Goal: Task Accomplishment & Management: Complete application form

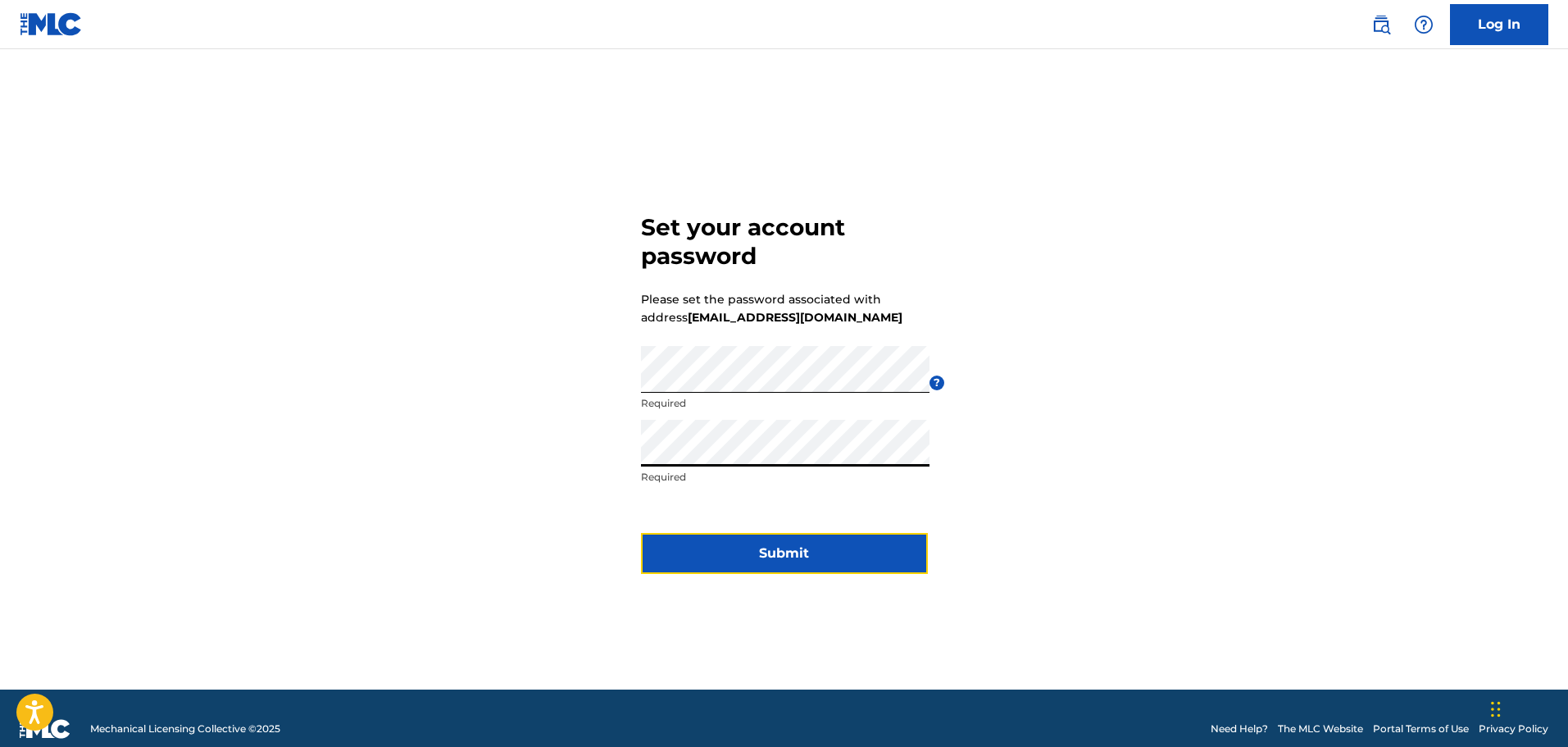
click at [744, 546] on button "Submit" at bounding box center [784, 553] width 287 height 41
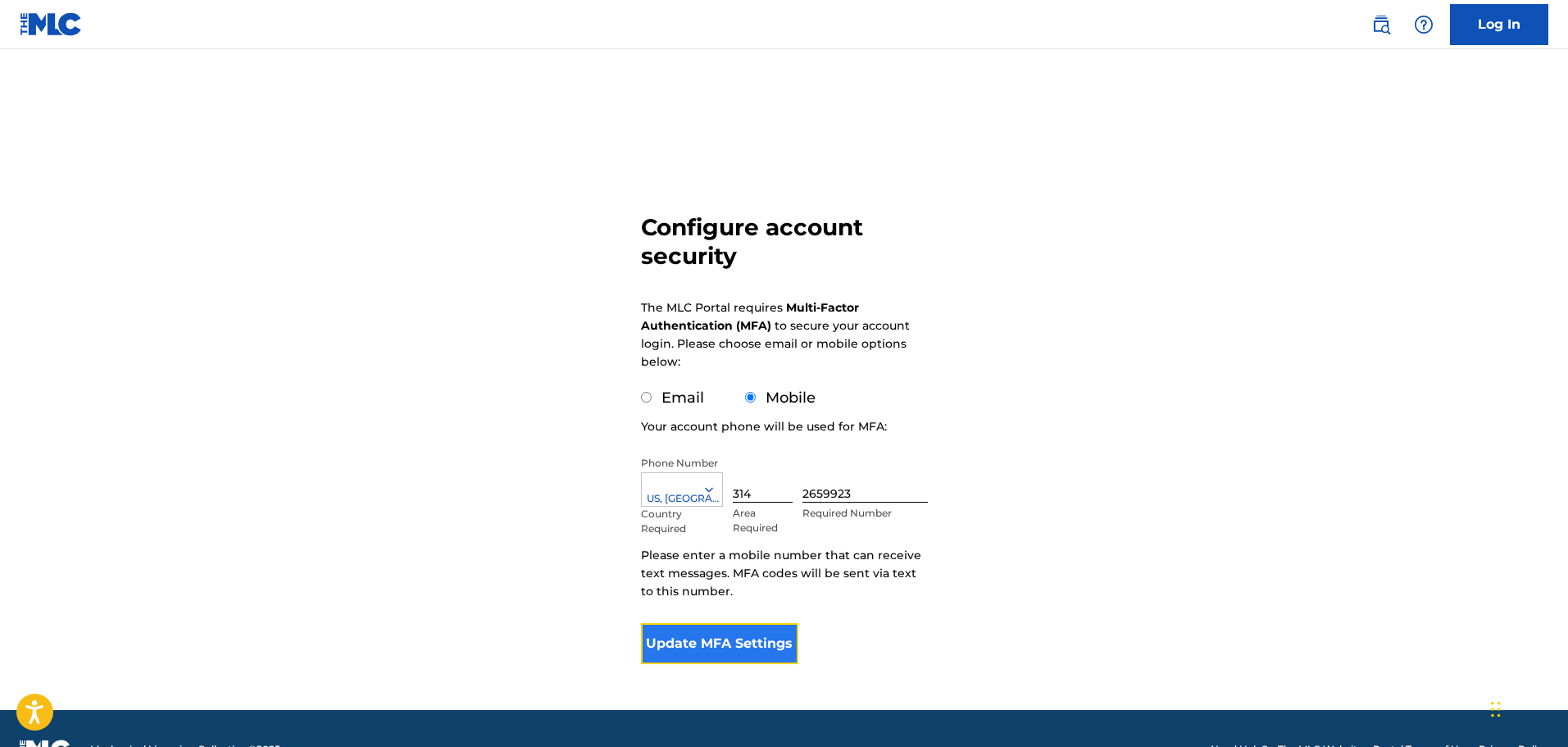
click at [677, 631] on button "Update MFA Settings" at bounding box center [720, 643] width 158 height 41
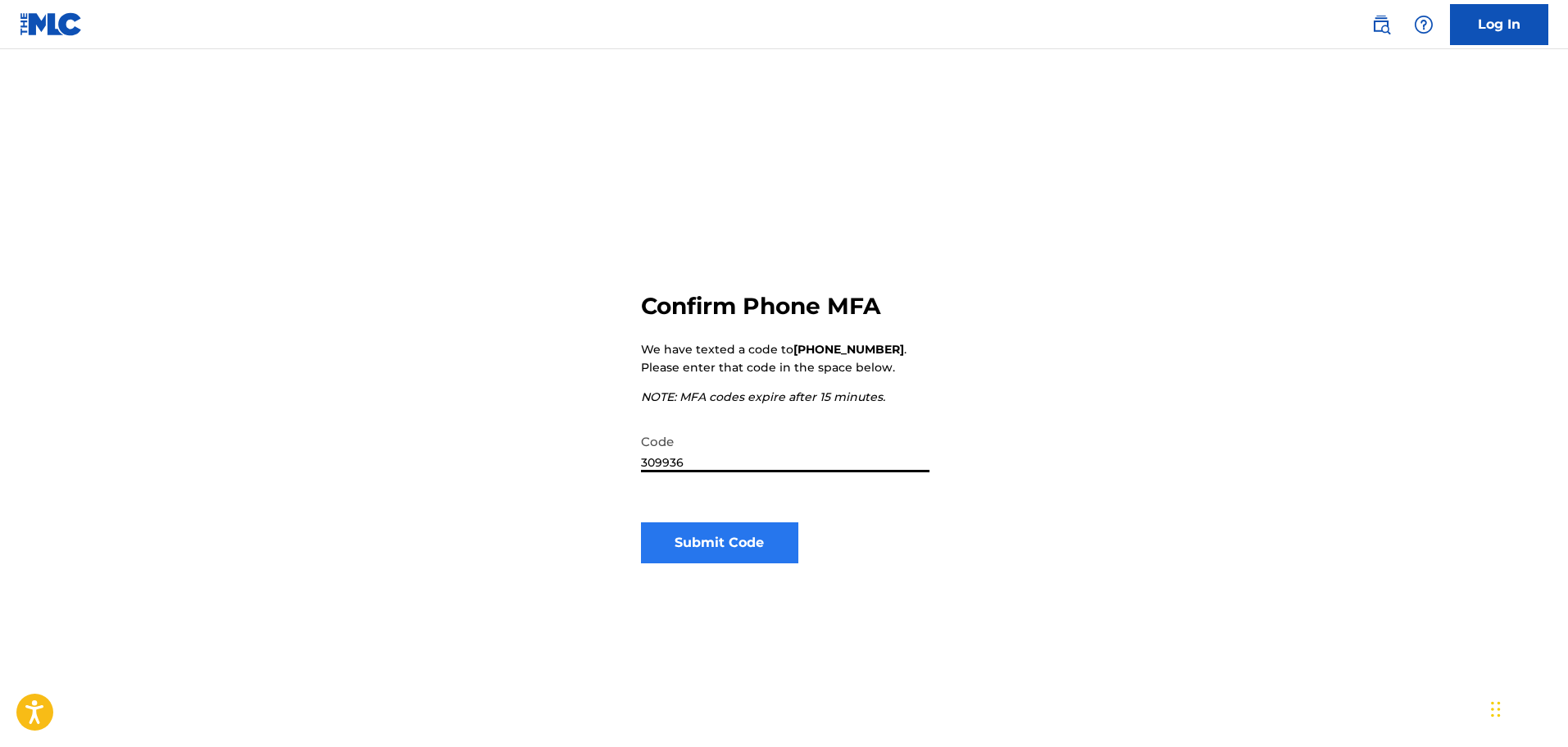
type input "309936"
click at [695, 531] on button "Submit Code" at bounding box center [720, 542] width 158 height 41
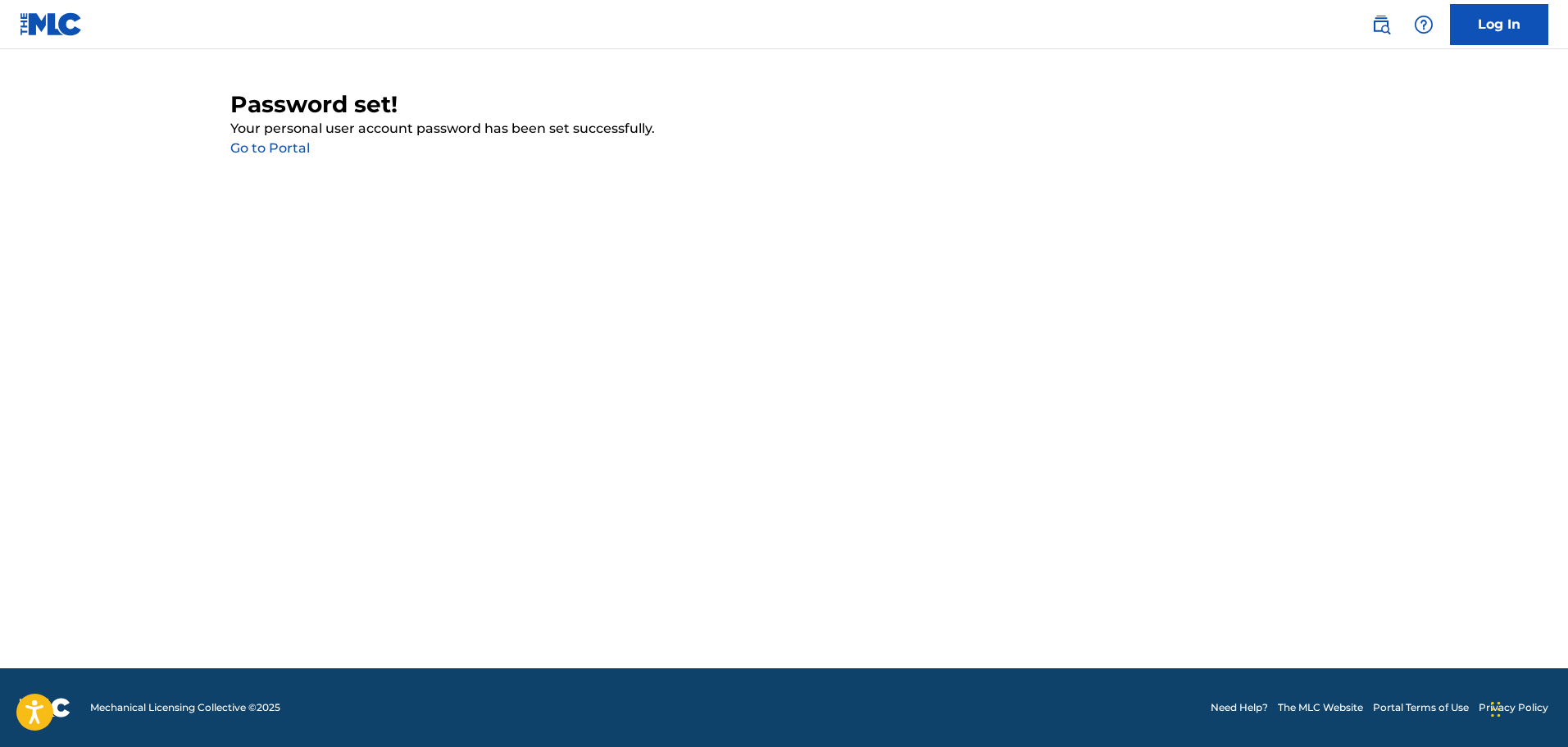
click at [248, 143] on link "Go to Portal" at bounding box center [270, 148] width 80 height 16
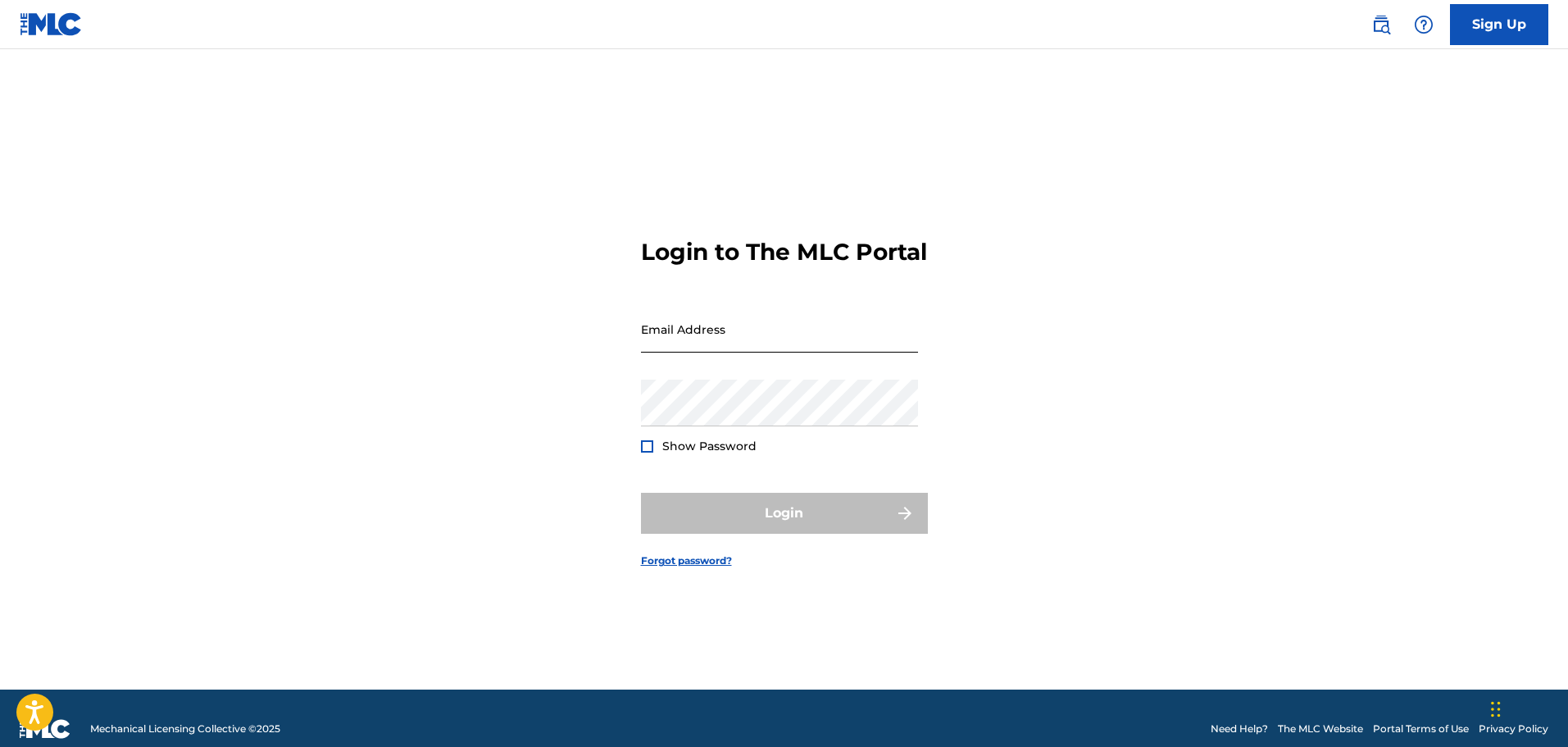
click at [702, 353] on input "Email Address" at bounding box center [779, 329] width 277 height 47
type input "[EMAIL_ADDRESS][DOMAIN_NAME]"
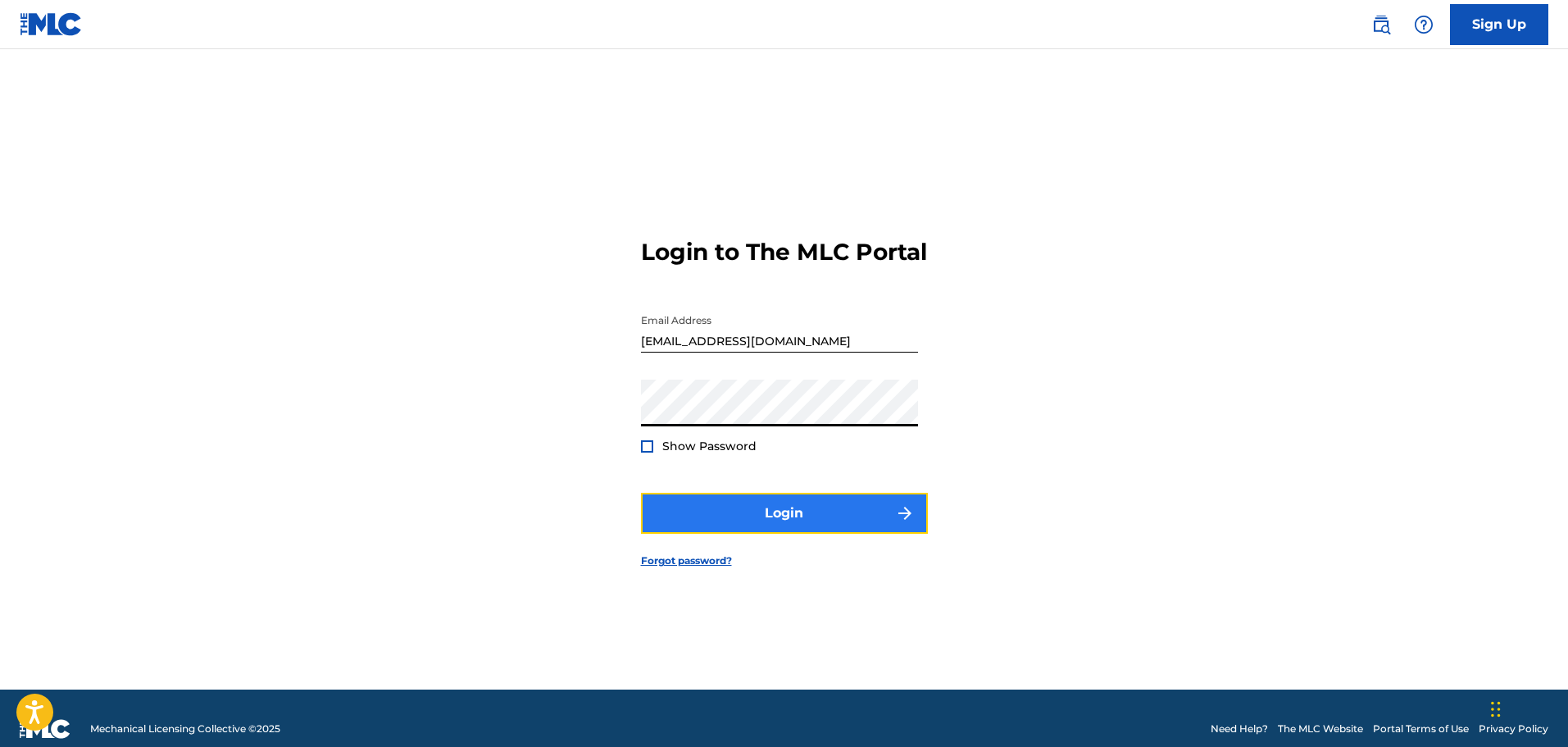
click at [706, 523] on button "Login" at bounding box center [784, 513] width 287 height 41
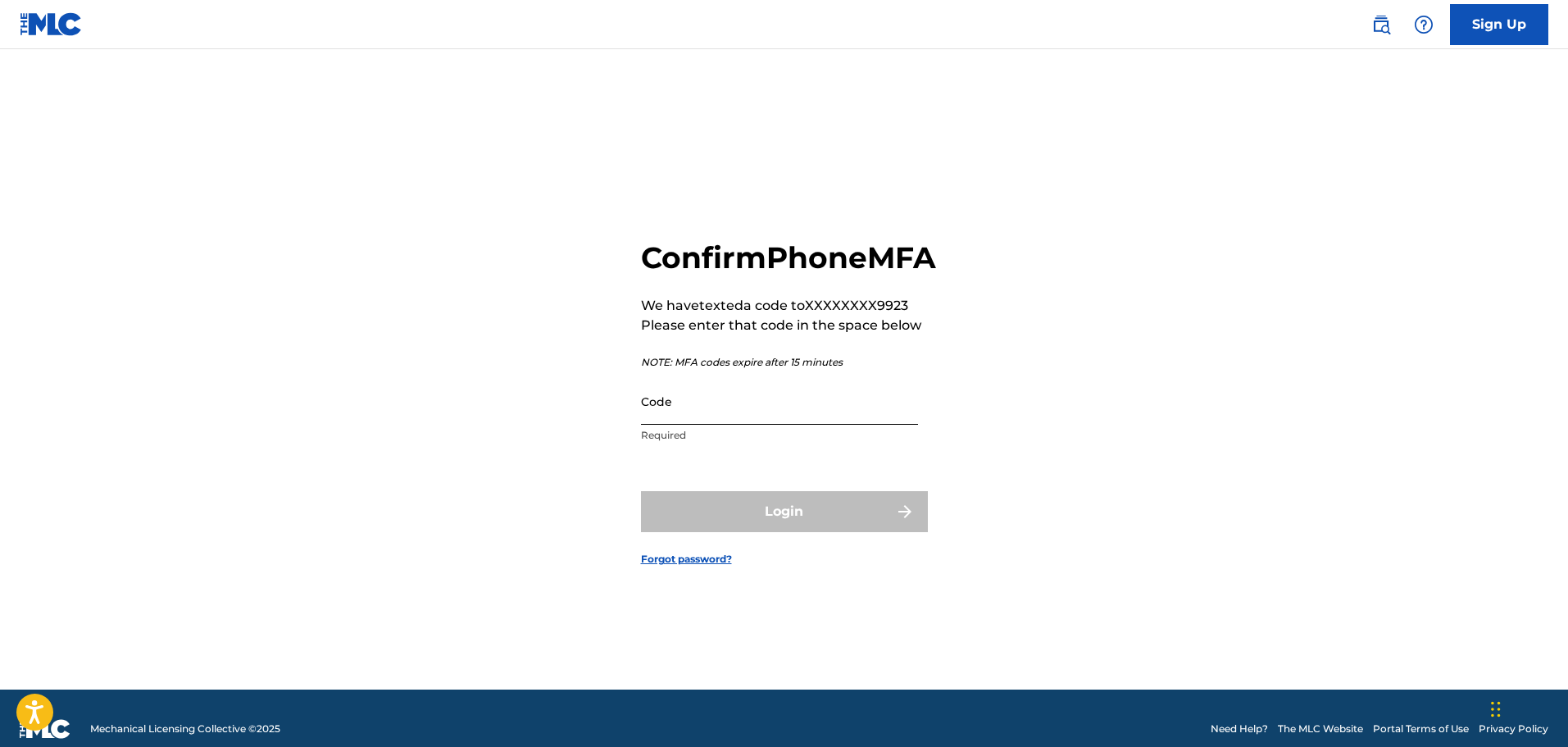
click at [673, 425] on input "Code" at bounding box center [779, 401] width 277 height 47
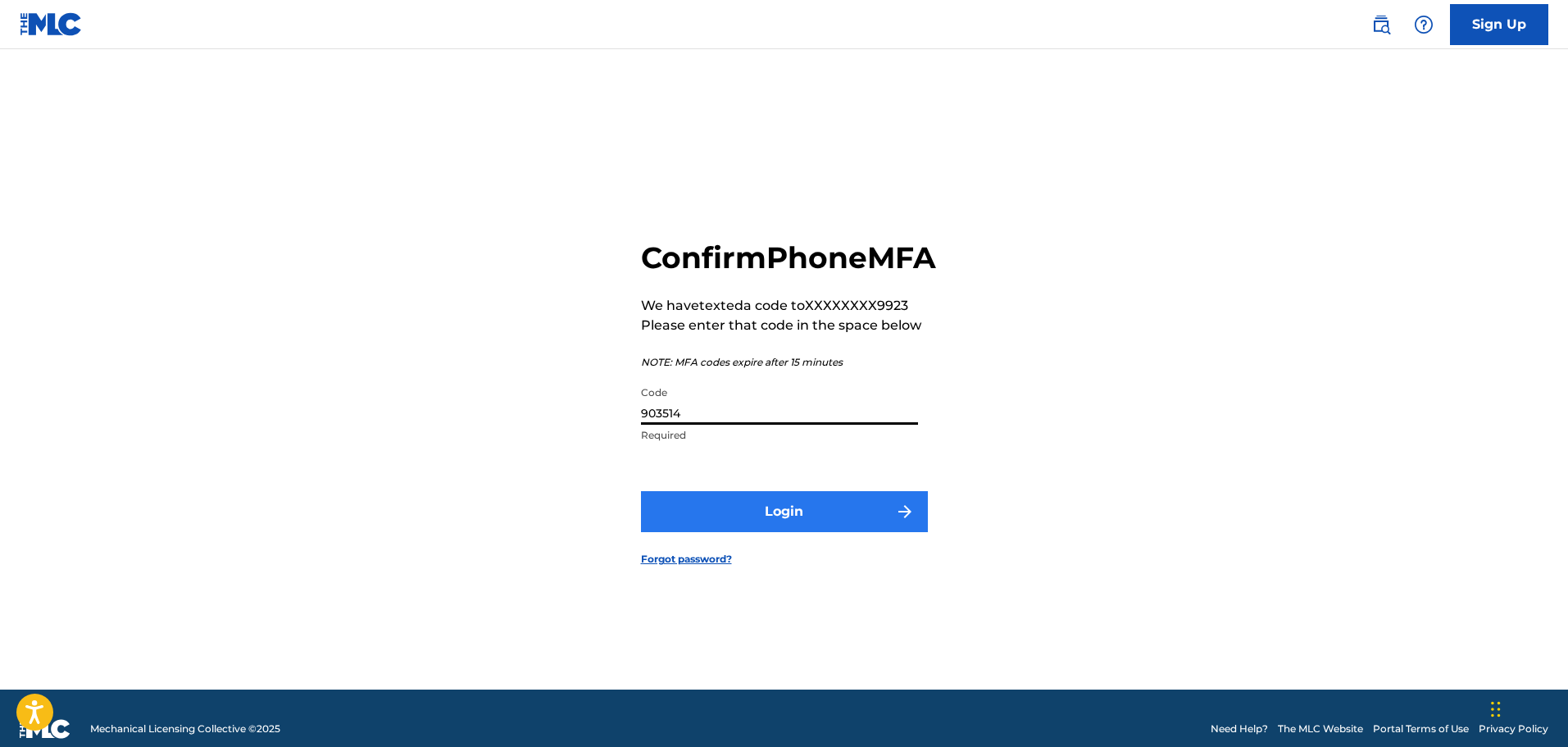
type input "903514"
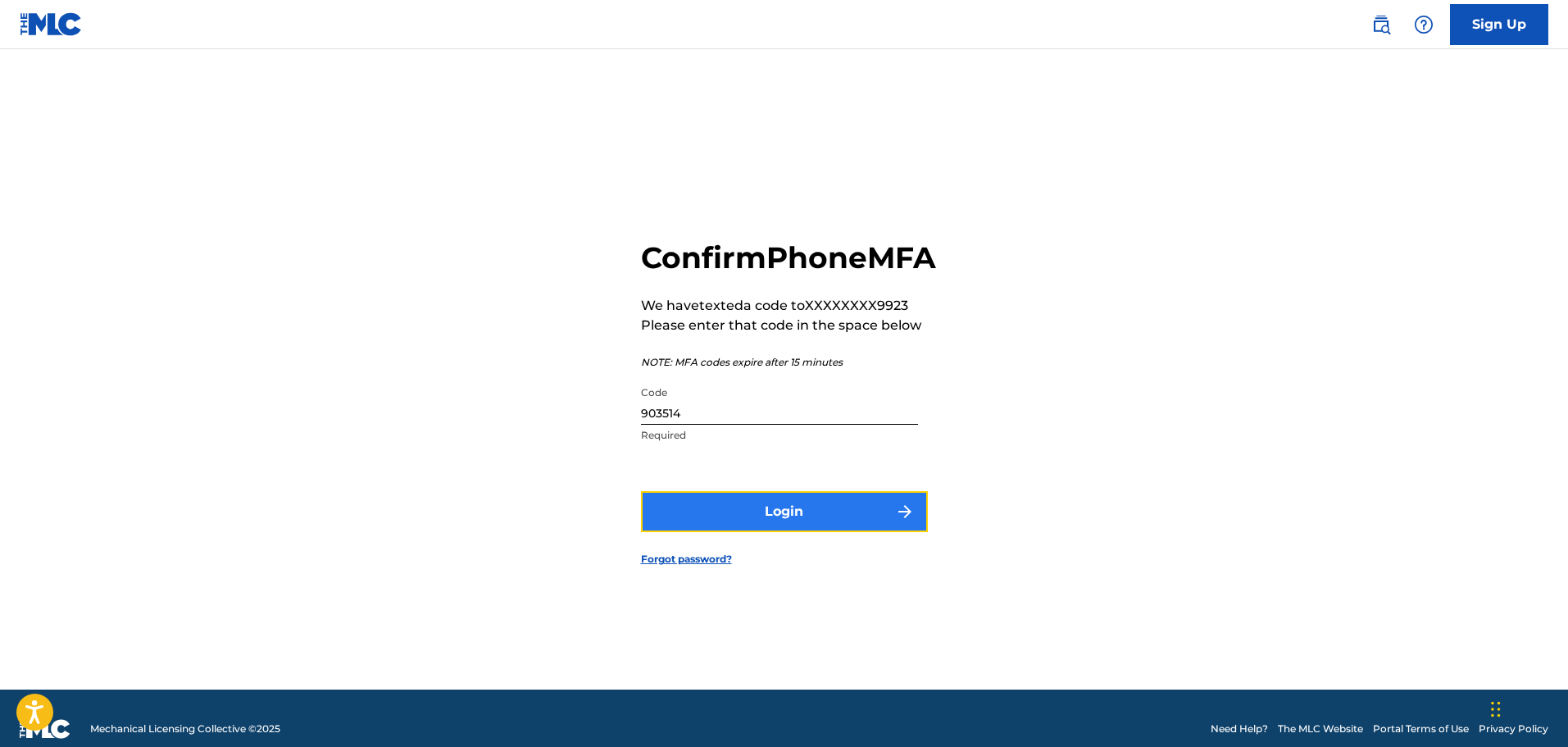
click at [737, 532] on button "Login" at bounding box center [784, 511] width 287 height 41
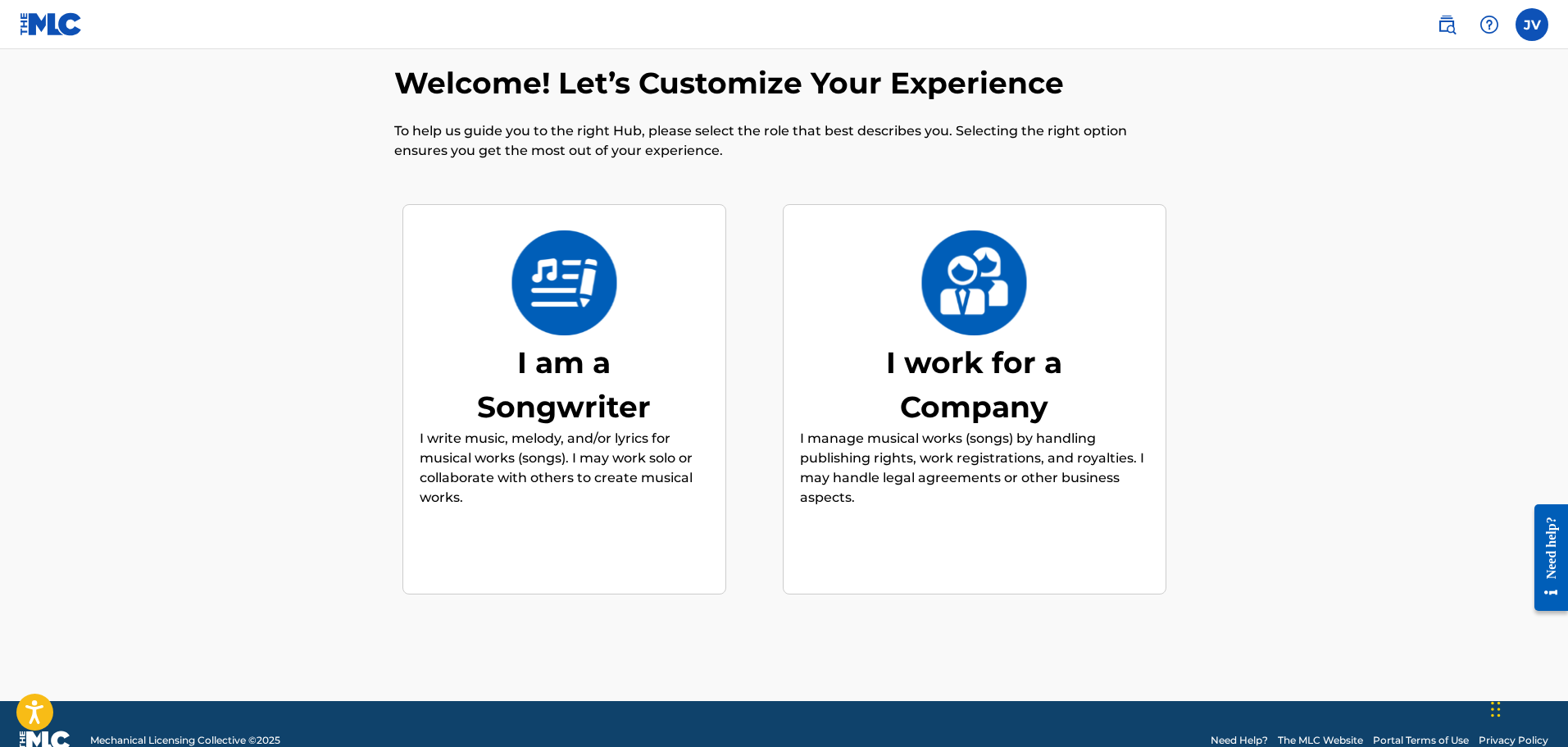
click at [576, 348] on div "I am a Songwriter" at bounding box center [564, 384] width 246 height 89
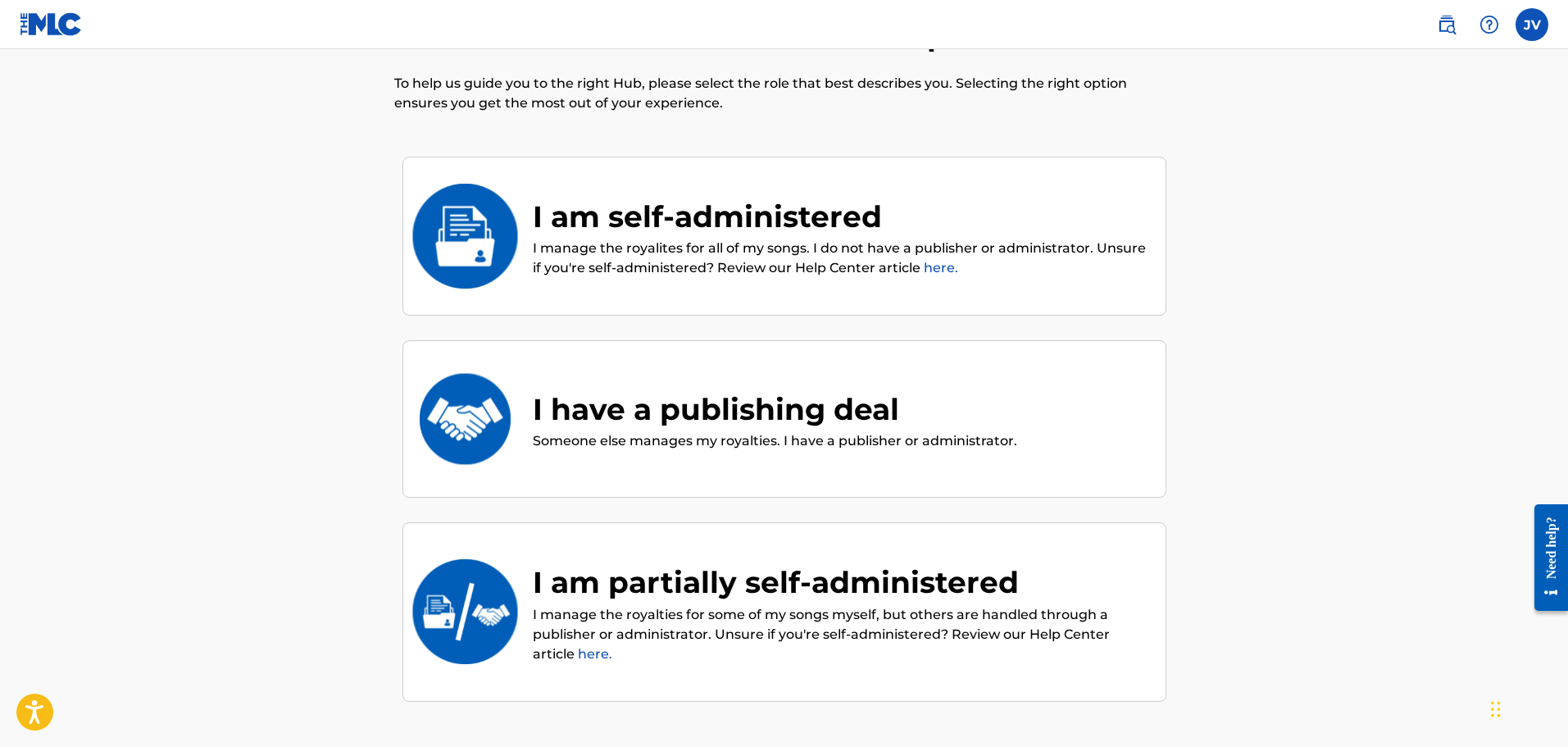
click at [638, 221] on div "I am self-administered" at bounding box center [840, 216] width 617 height 44
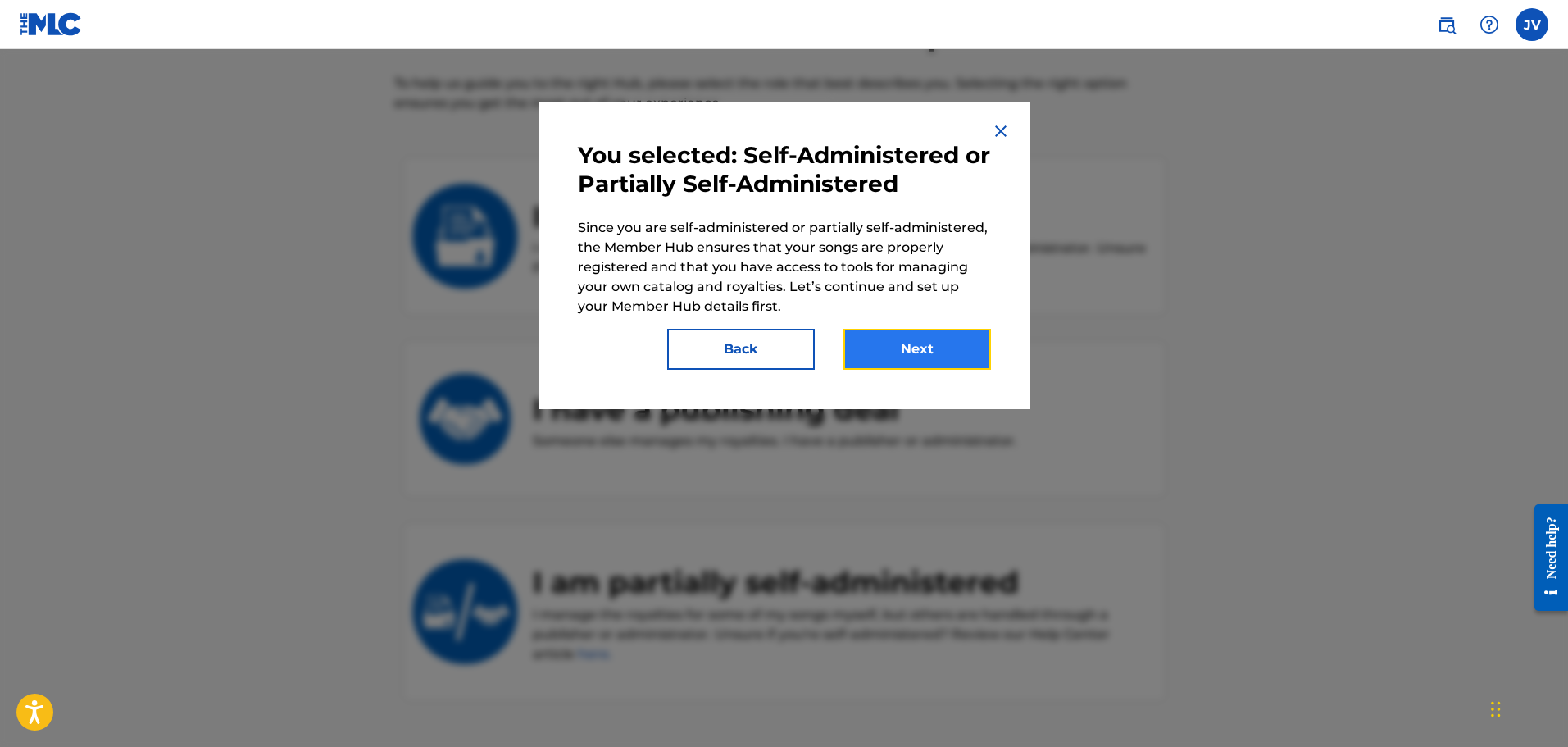
click at [894, 349] on button "Next" at bounding box center [917, 349] width 148 height 41
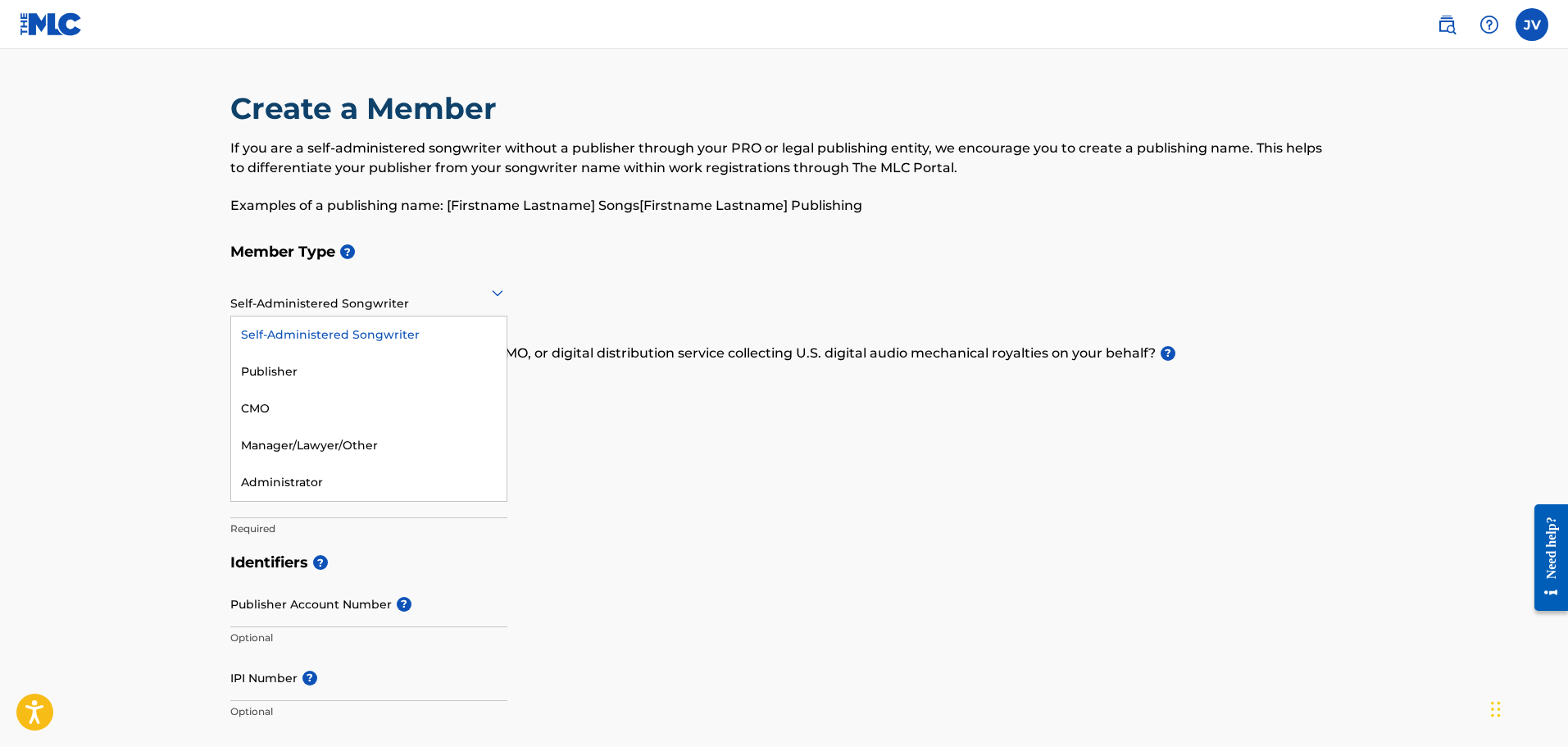
click at [295, 306] on div "Self-Administered Songwriter" at bounding box center [368, 292] width 277 height 40
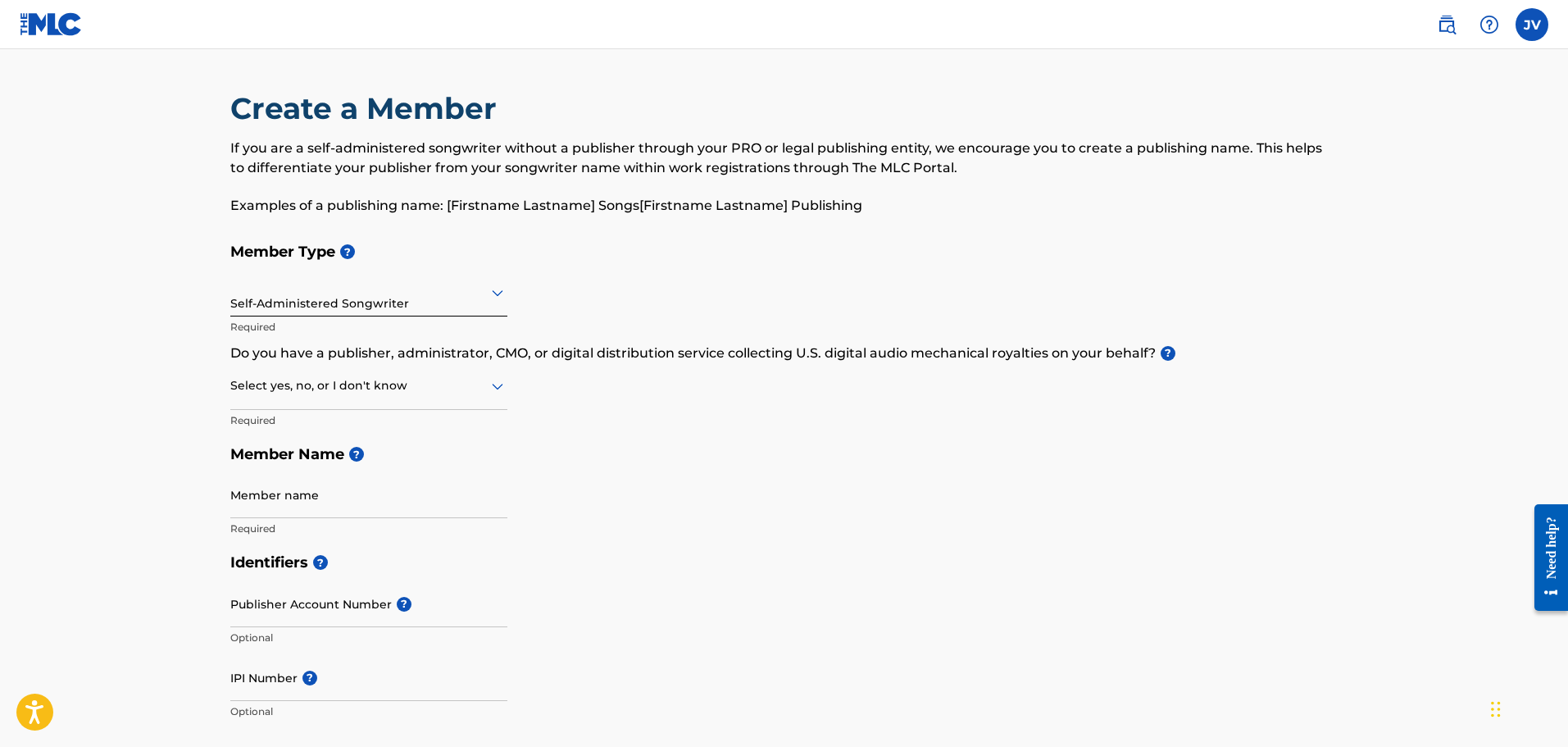
click at [295, 306] on div "Self-Administered Songwriter" at bounding box center [368, 292] width 277 height 40
click at [359, 399] on div "Select yes, no, or I don't know" at bounding box center [368, 386] width 277 height 47
